Goal: Information Seeking & Learning: Learn about a topic

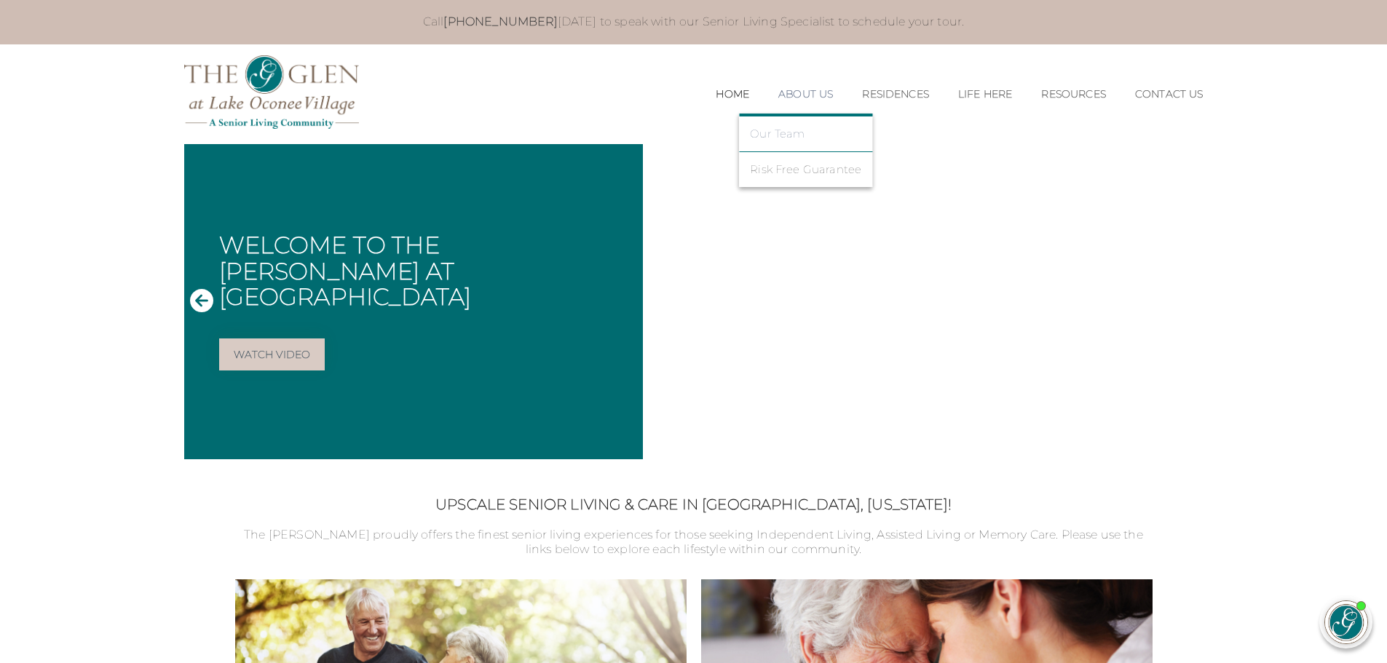
click at [780, 137] on link "Our Team" at bounding box center [805, 133] width 111 height 13
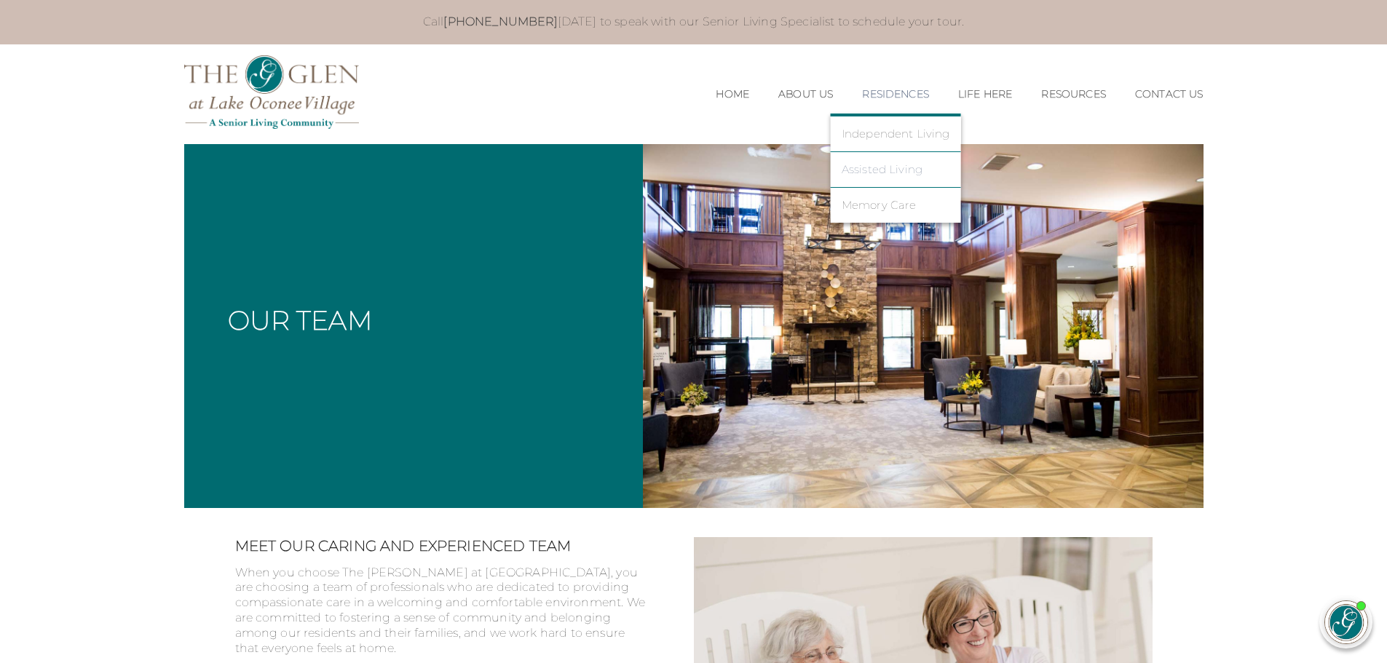
click at [857, 164] on link "Assisted Living" at bounding box center [895, 169] width 108 height 13
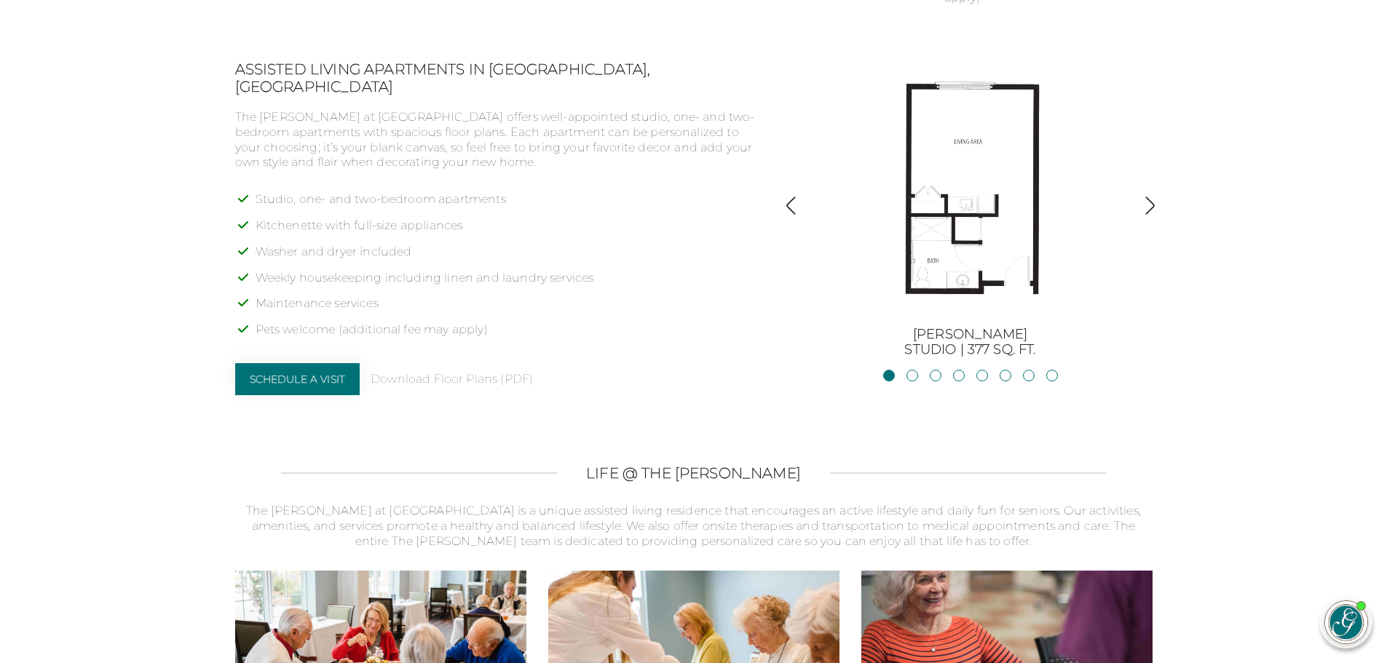
scroll to position [1165, 0]
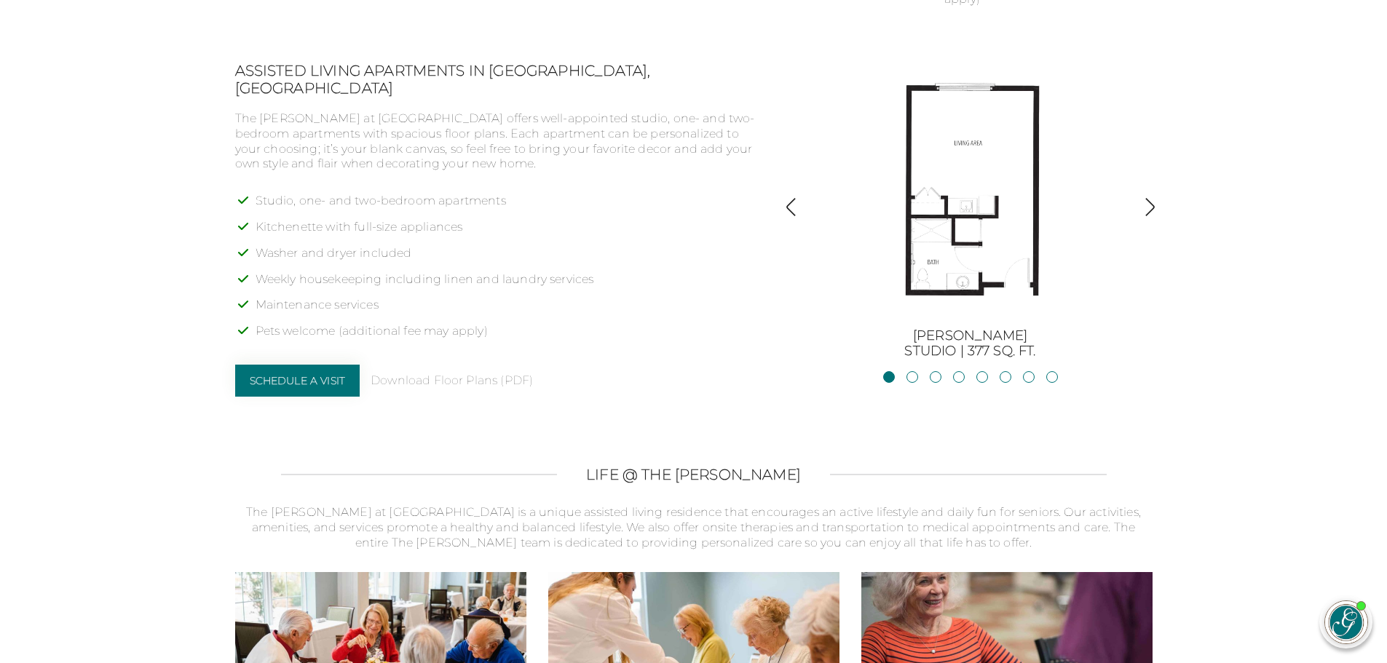
click at [1138, 202] on div "BurtonStudio | 377 sq. ft. JacksonStudio | 400 sq. ft. Blue RidgeStudio | 400 s…" at bounding box center [970, 211] width 364 height 298
click at [1149, 199] on img "button" at bounding box center [1150, 207] width 20 height 20
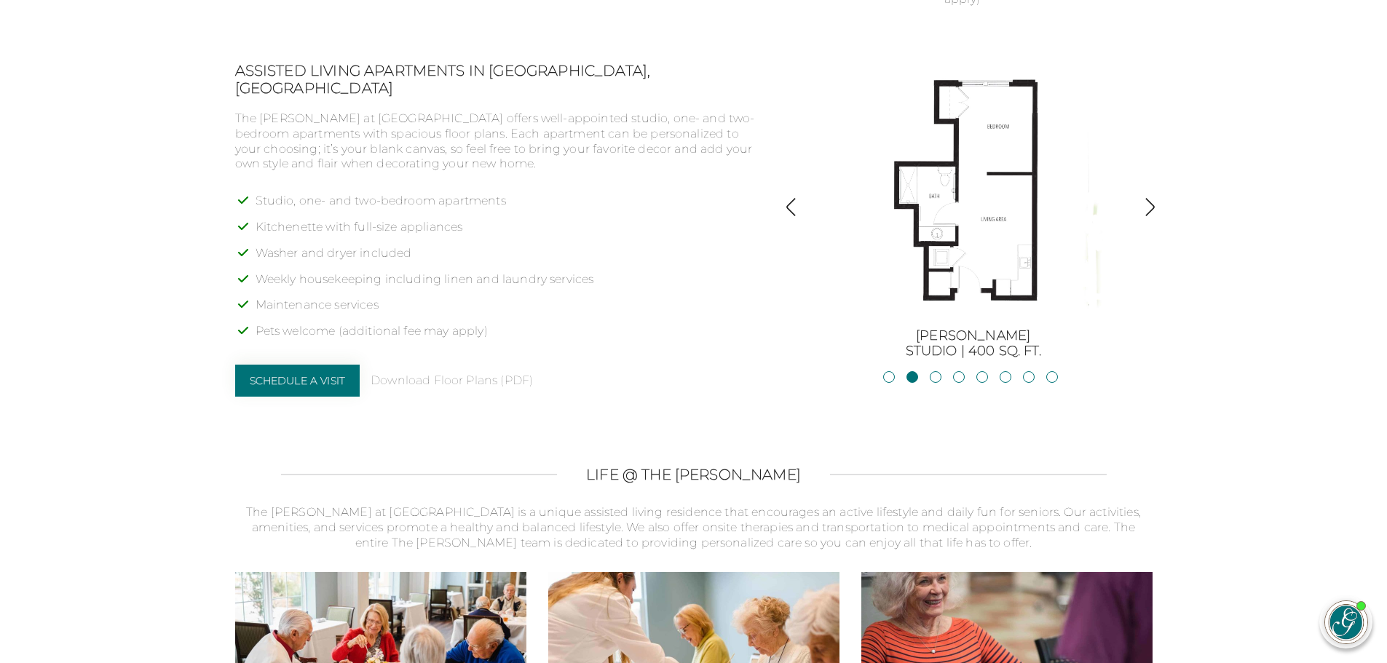
click at [1149, 199] on img "button" at bounding box center [1150, 207] width 20 height 20
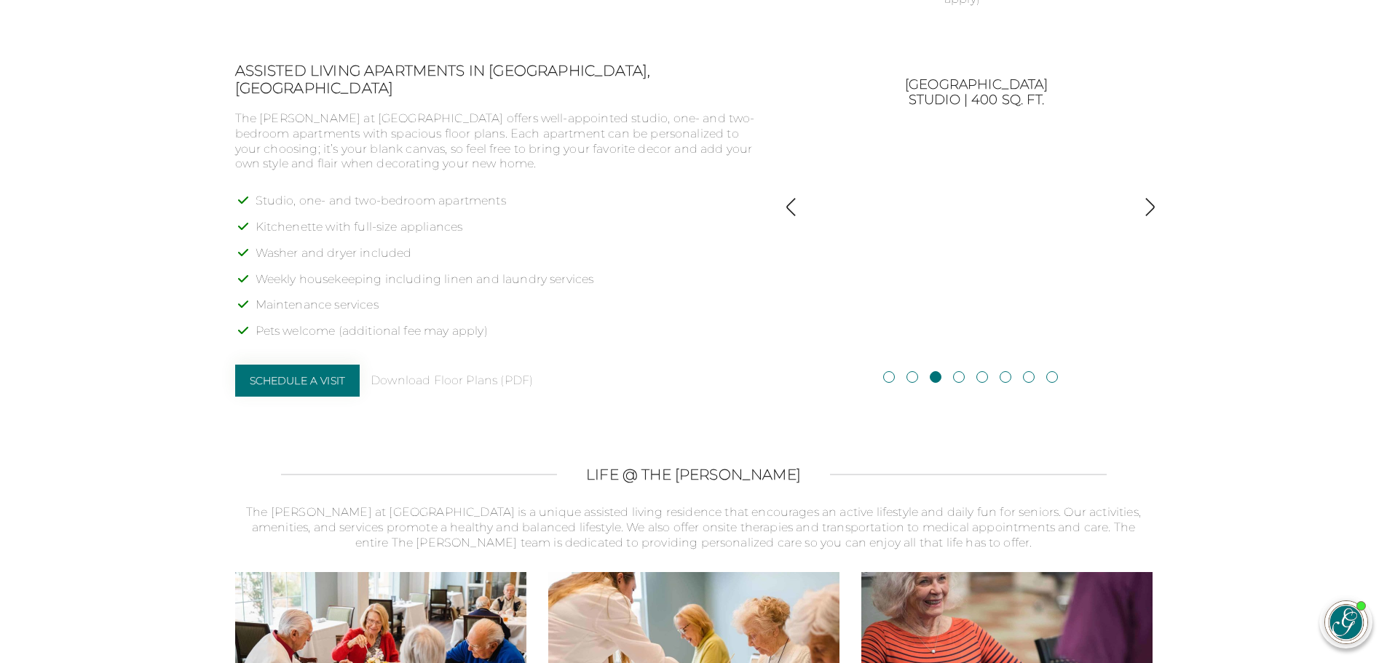
click at [1149, 199] on img "button" at bounding box center [1150, 207] width 20 height 20
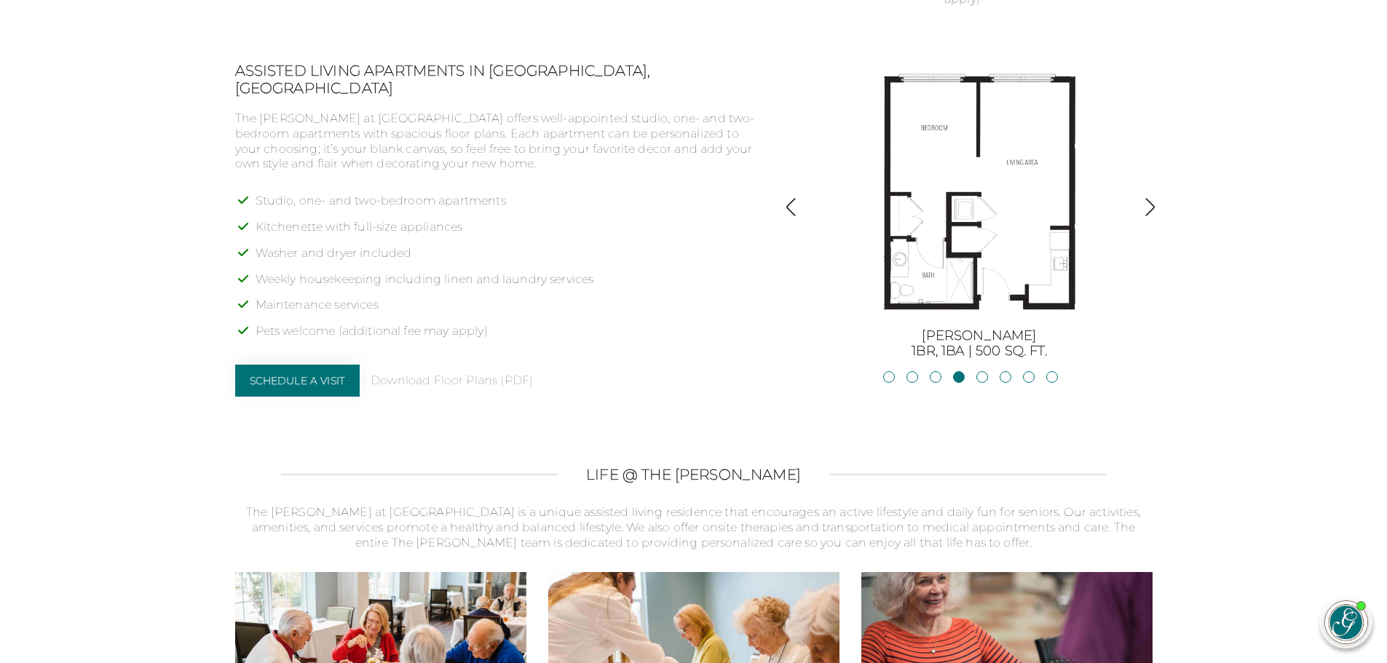
click at [1149, 199] on img "button" at bounding box center [1150, 207] width 20 height 20
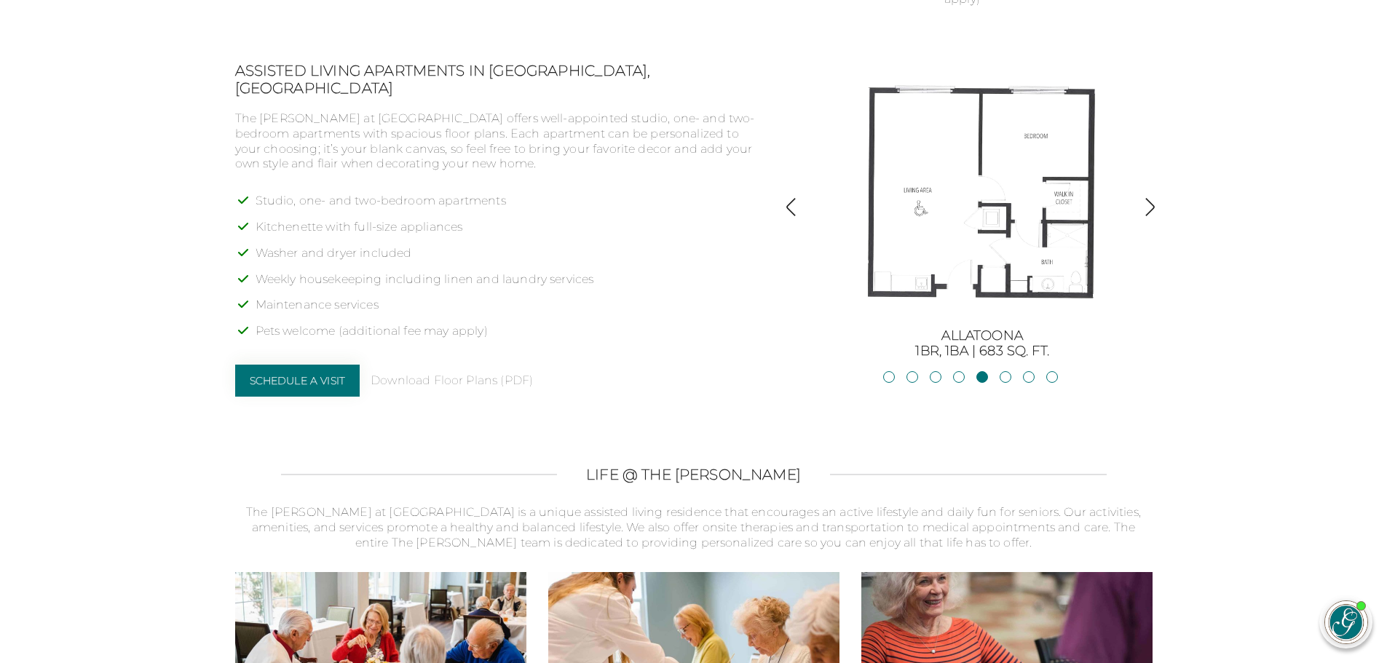
click at [1149, 199] on img "button" at bounding box center [1150, 207] width 20 height 20
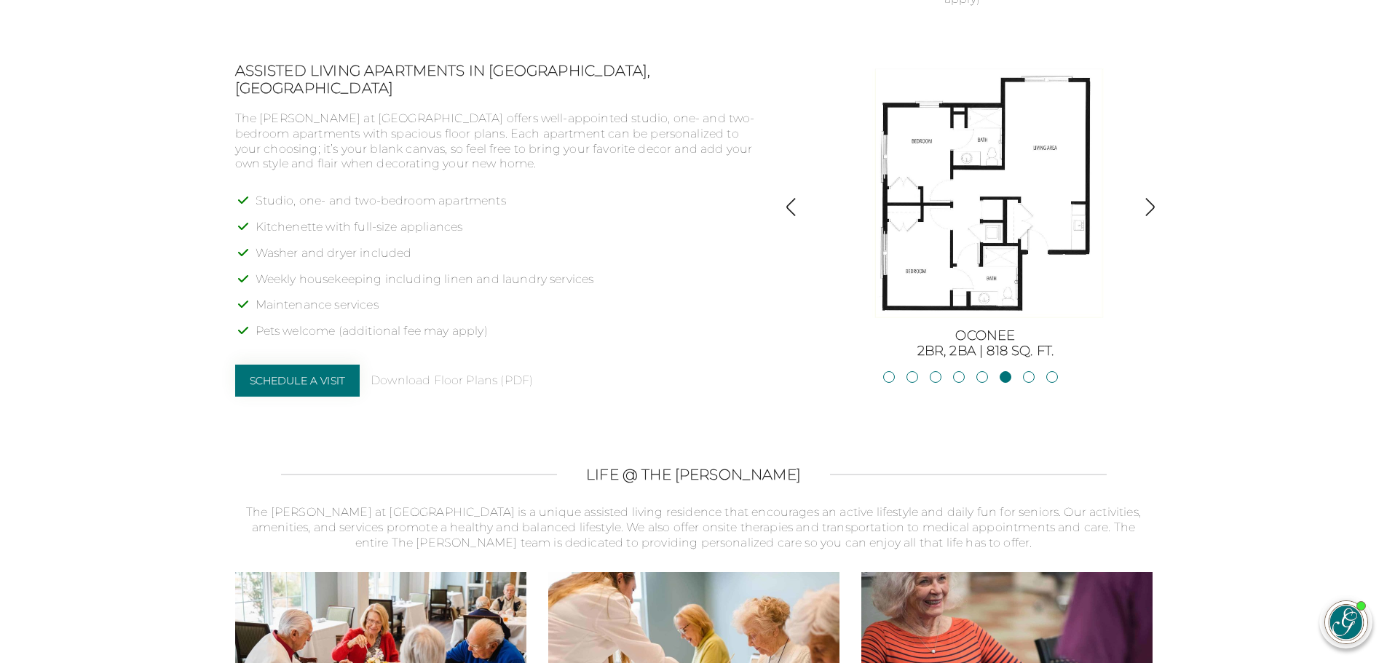
click at [1149, 199] on img "button" at bounding box center [1150, 207] width 20 height 20
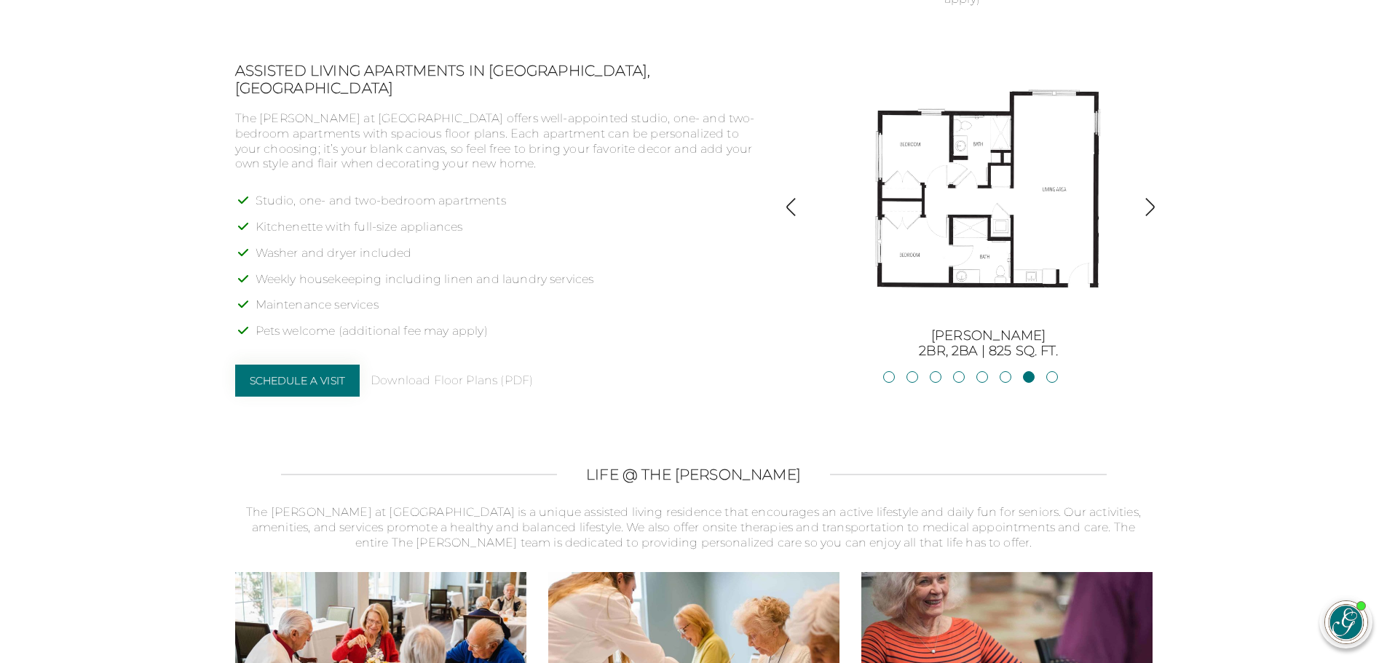
click at [1149, 199] on img "button" at bounding box center [1150, 207] width 20 height 20
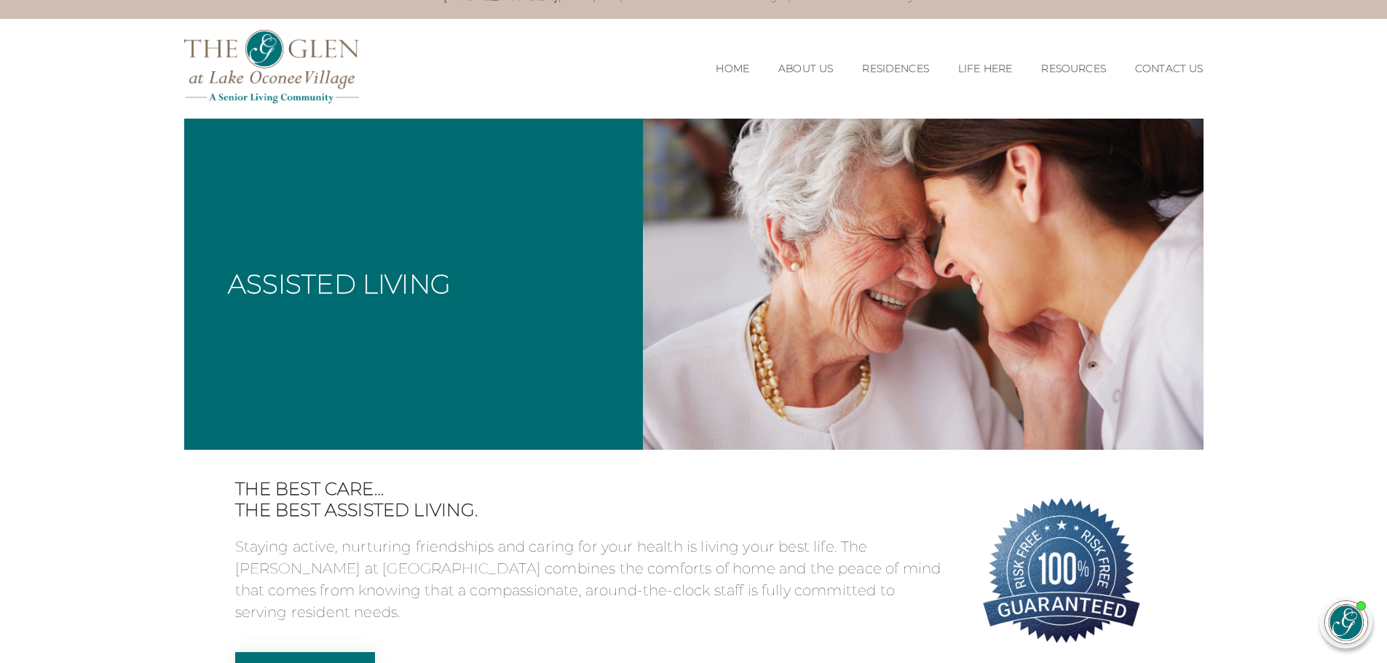
scroll to position [0, 0]
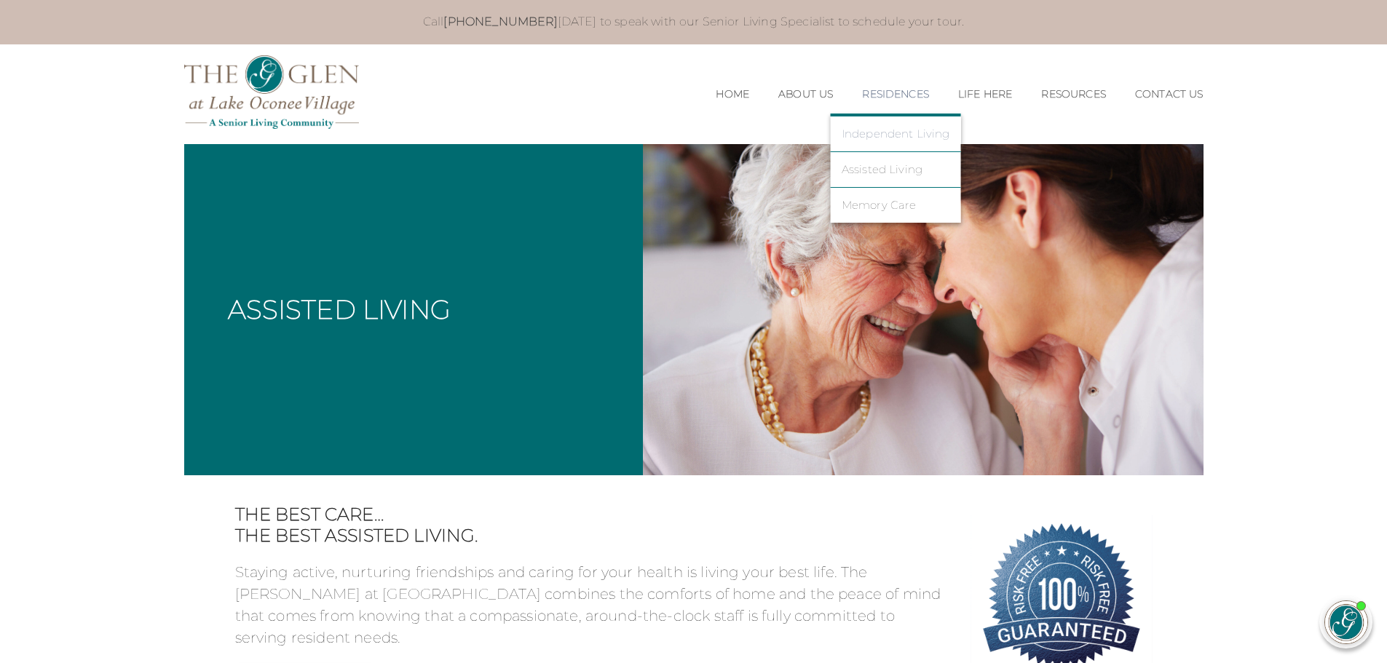
click at [874, 132] on link "Independent Living" at bounding box center [895, 133] width 108 height 13
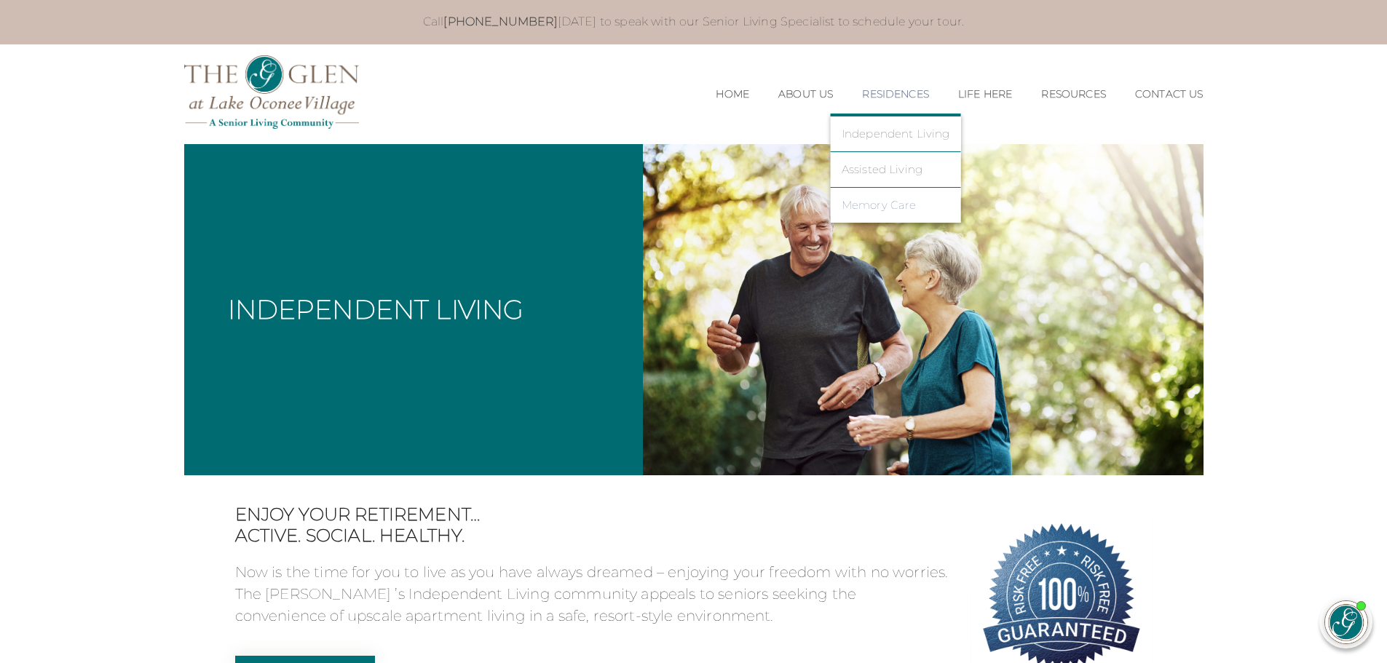
click at [860, 203] on link "Memory Care" at bounding box center [895, 205] width 108 height 13
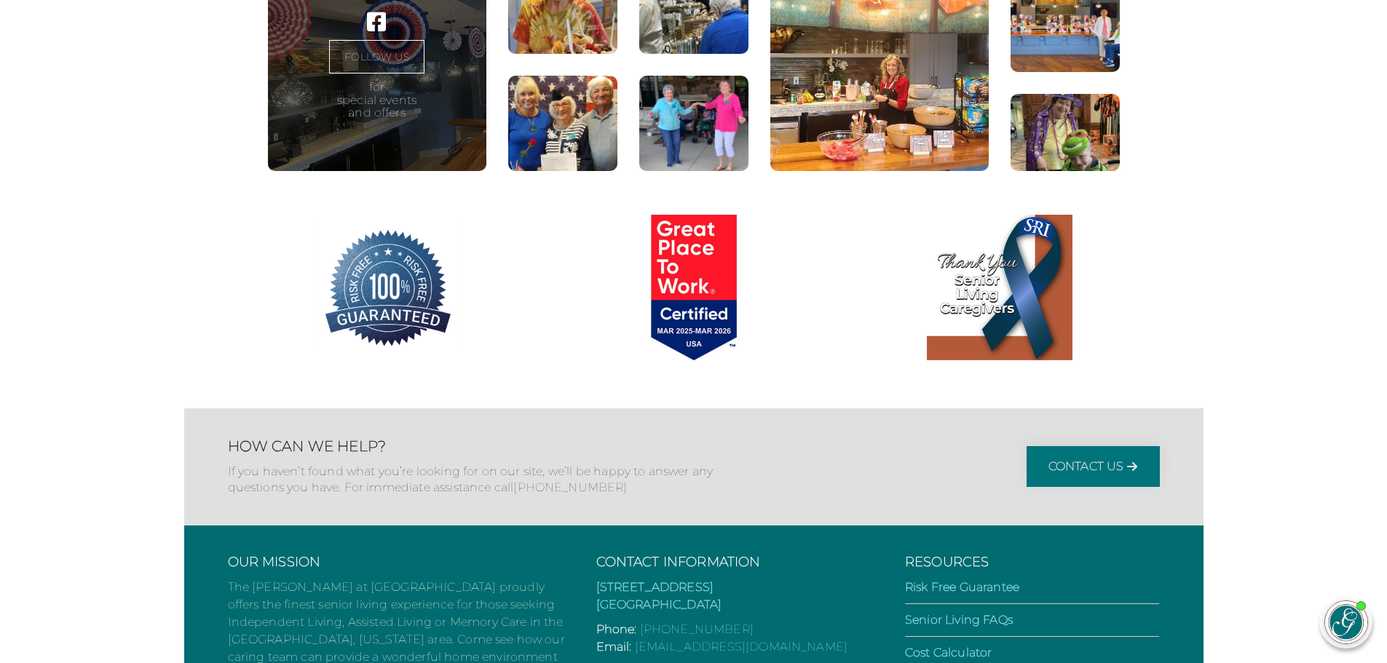
scroll to position [2194, 0]
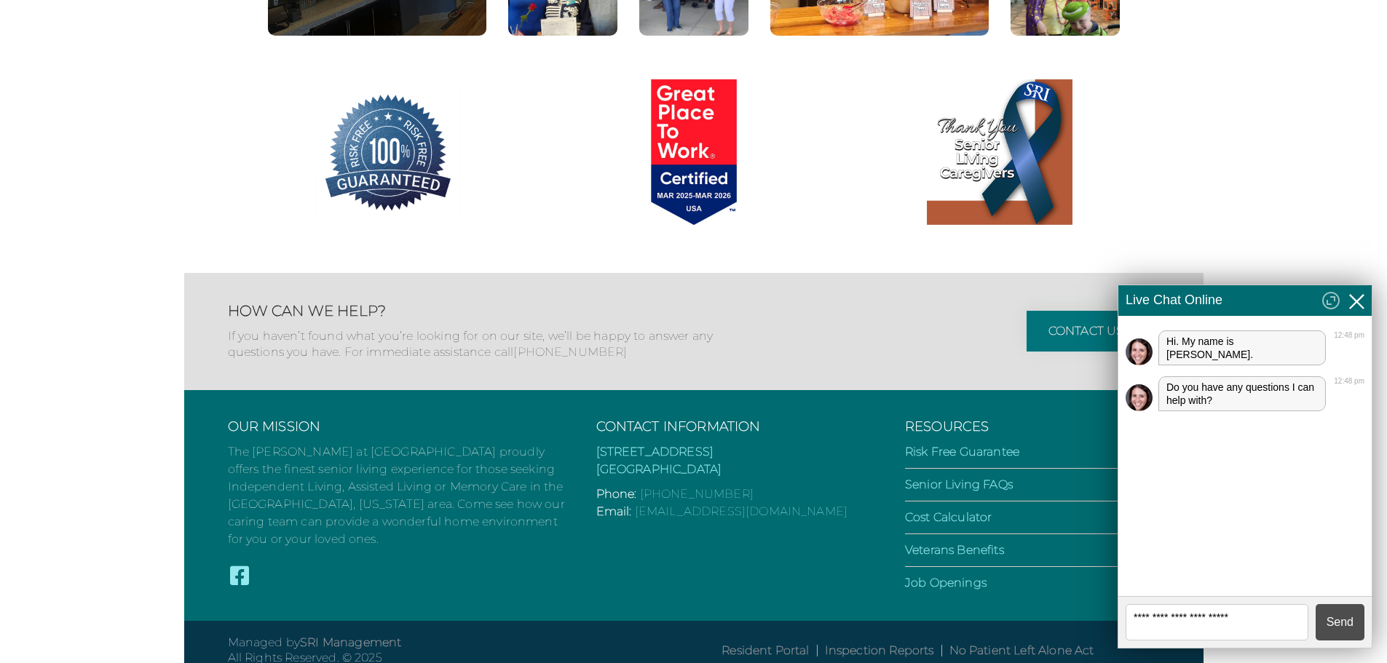
click at [1356, 295] on icon at bounding box center [1357, 302] width 22 height 22
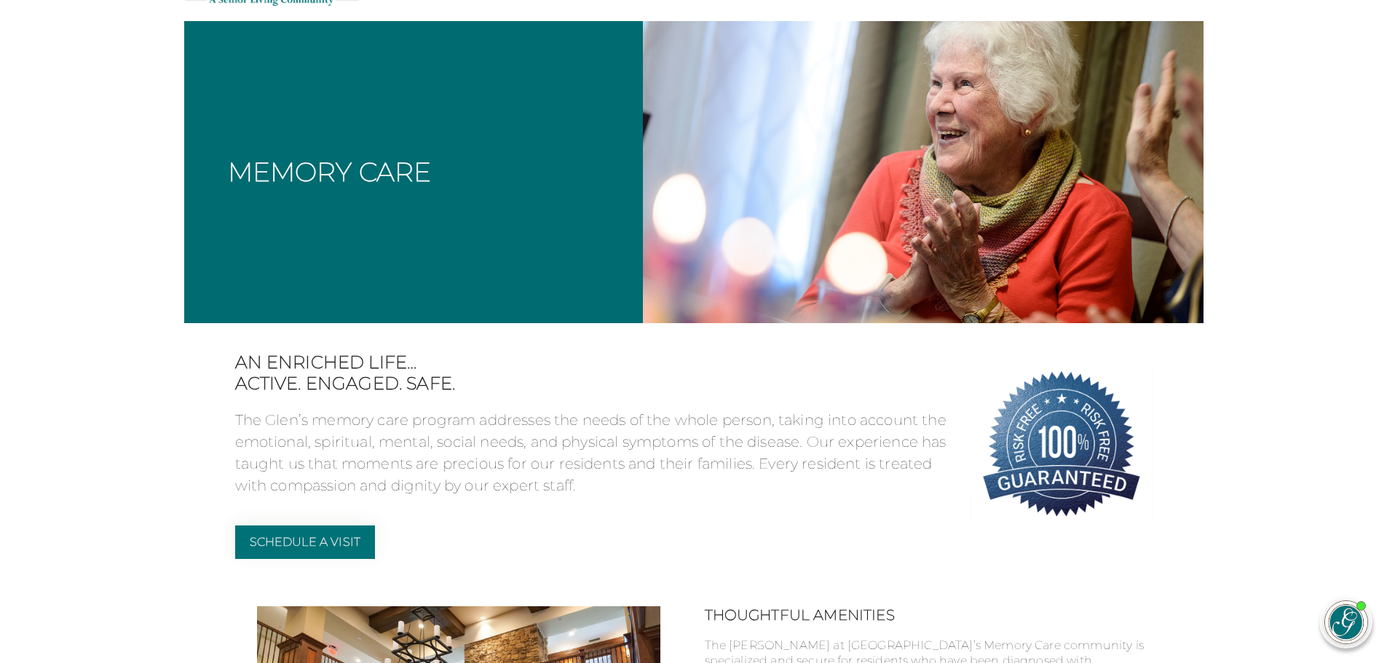
scroll to position [0, 0]
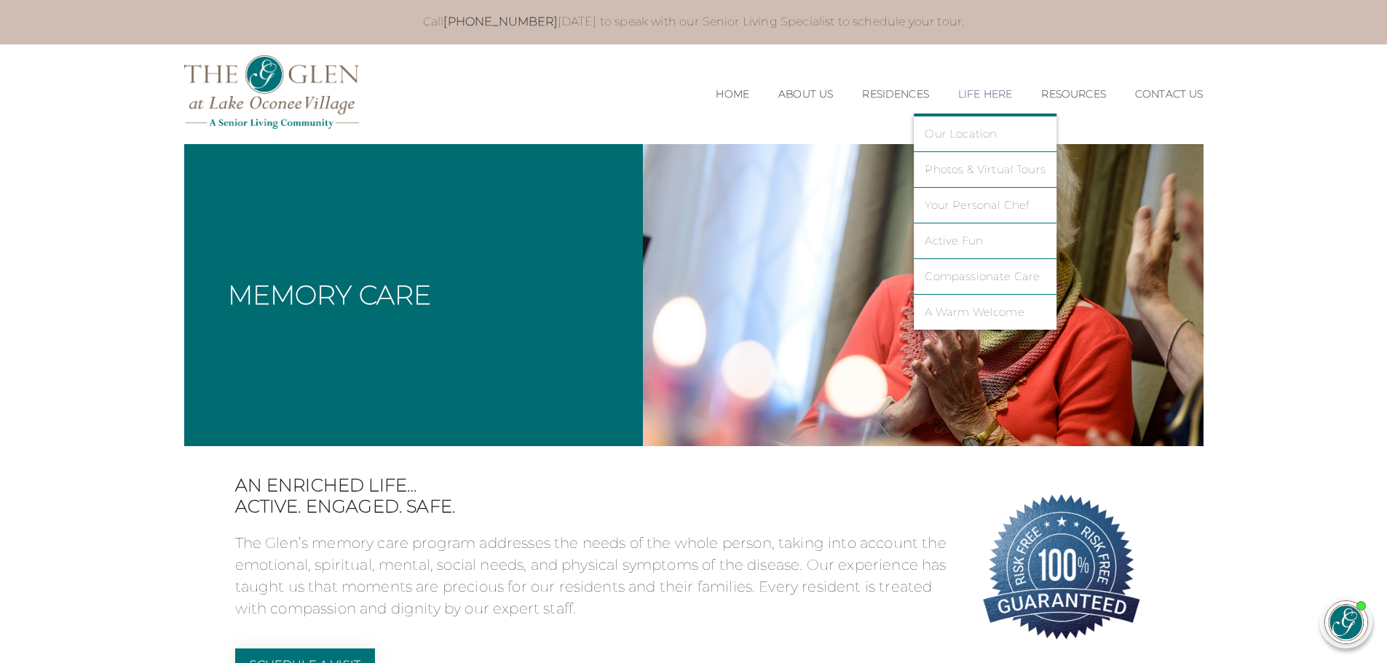
click at [972, 161] on li "Photos & Virtual Tours" at bounding box center [984, 170] width 143 height 36
click at [978, 164] on link "Photos & Virtual Tours" at bounding box center [984, 169] width 121 height 13
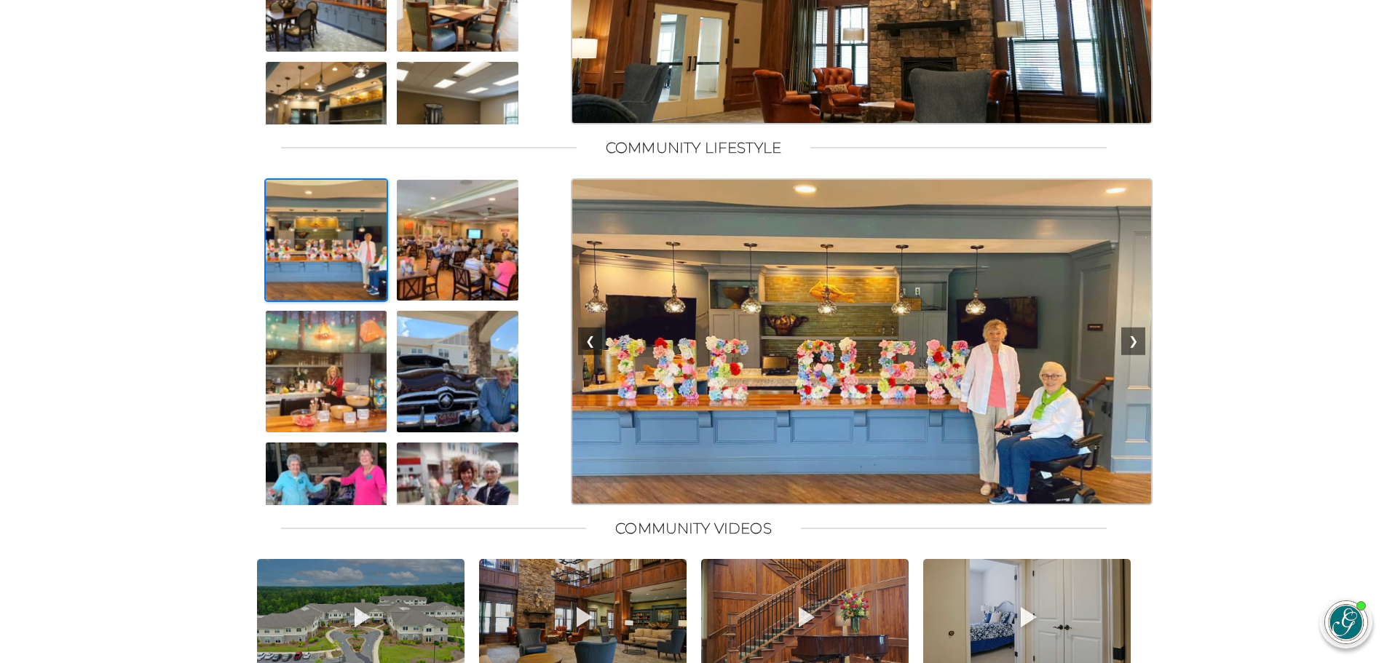
scroll to position [1237, 0]
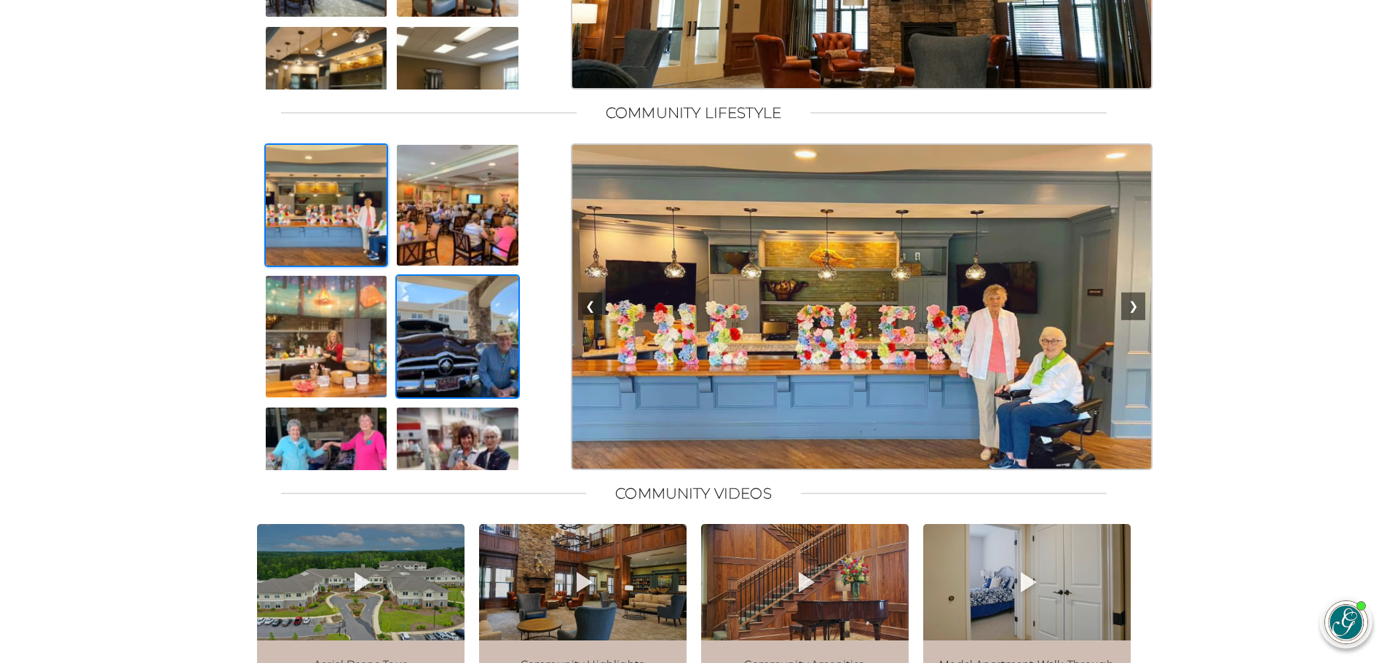
click at [472, 371] on img at bounding box center [457, 336] width 124 height 124
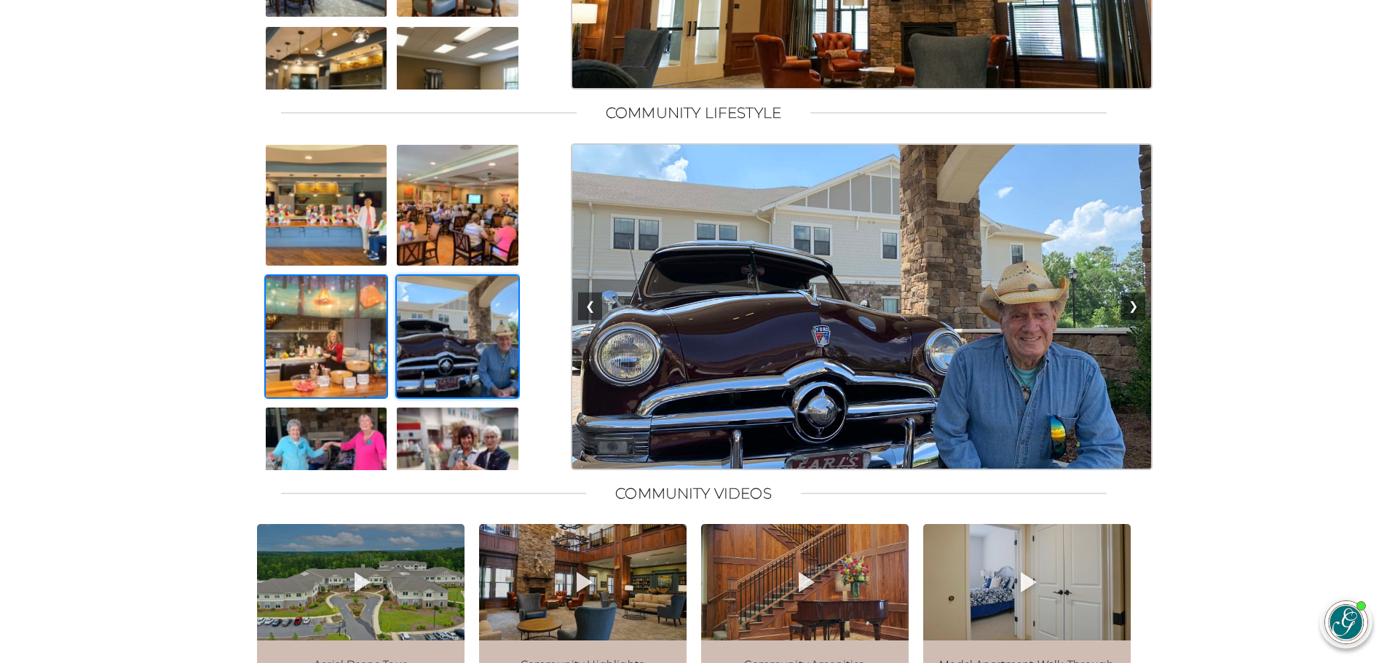
click at [360, 348] on img at bounding box center [326, 336] width 124 height 124
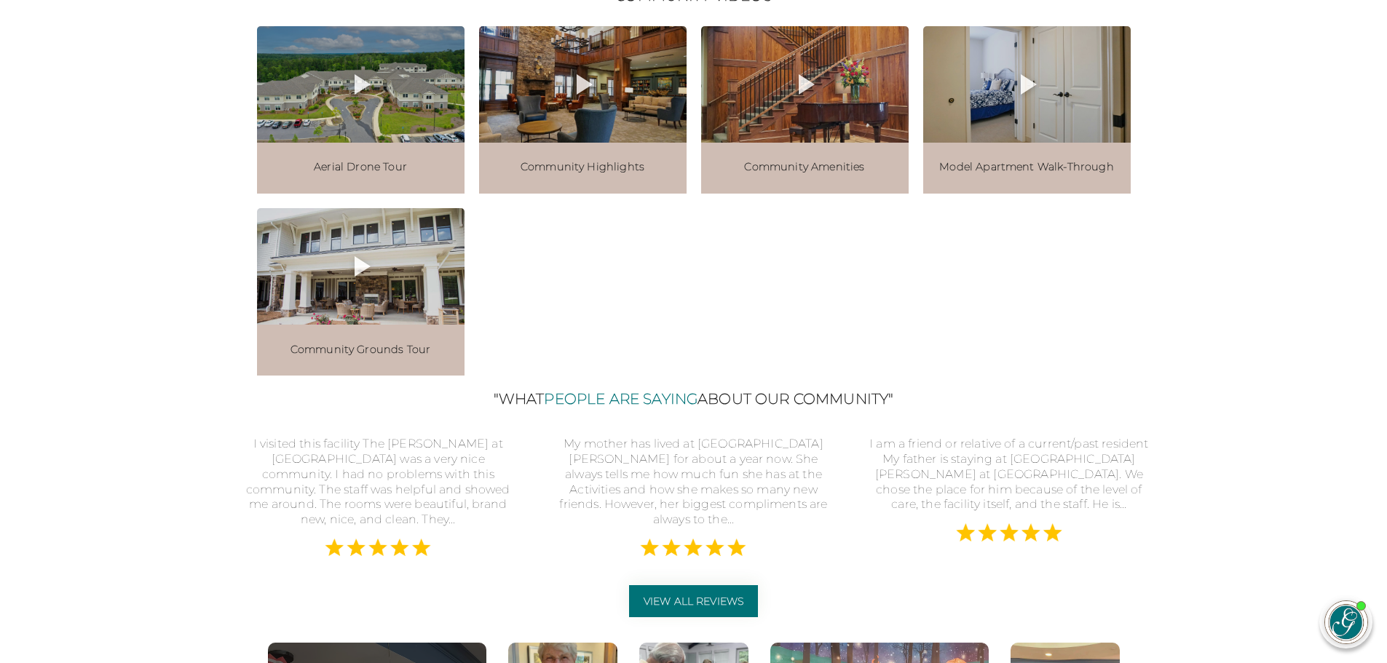
scroll to position [1820, 0]
